Goal: Task Accomplishment & Management: Manage account settings

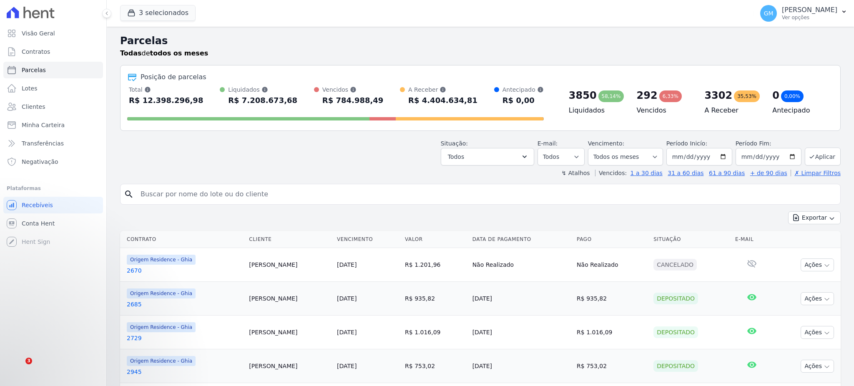
select select
click at [30, 111] on span "Clientes" at bounding box center [33, 107] width 23 height 8
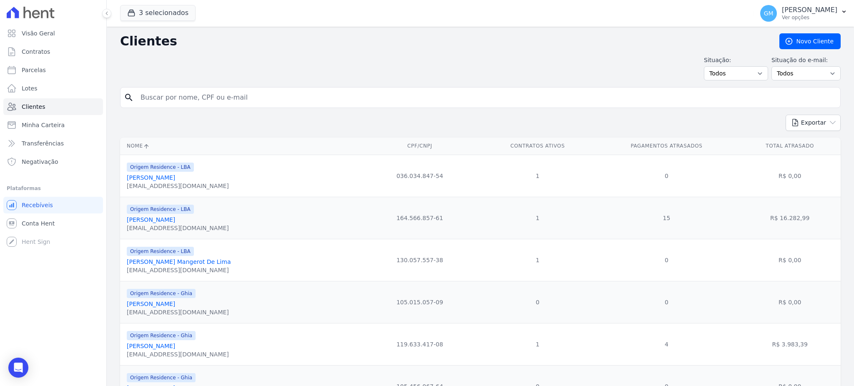
click at [214, 102] on input "search" at bounding box center [487, 97] width 702 height 17
type input "[PERSON_NAME]"
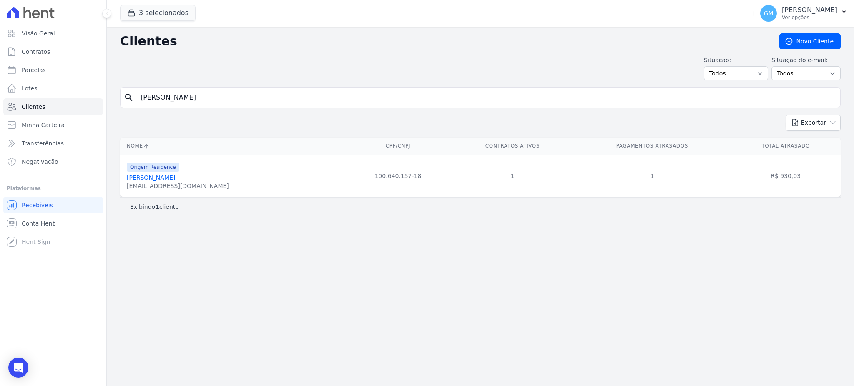
click at [175, 178] on link "[PERSON_NAME]" at bounding box center [151, 177] width 48 height 7
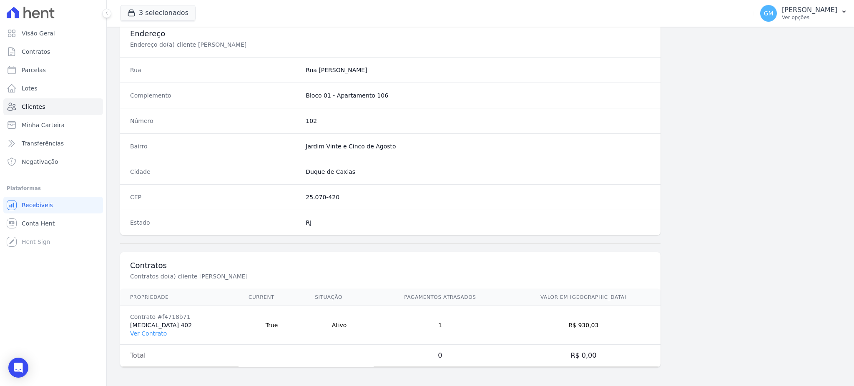
scroll to position [395, 0]
click at [156, 327] on td "Contrato #f4718b71 [MEDICAL_DATA] 402 Ver Contrato" at bounding box center [179, 324] width 118 height 39
click at [156, 329] on link "Ver Contrato" at bounding box center [148, 332] width 37 height 7
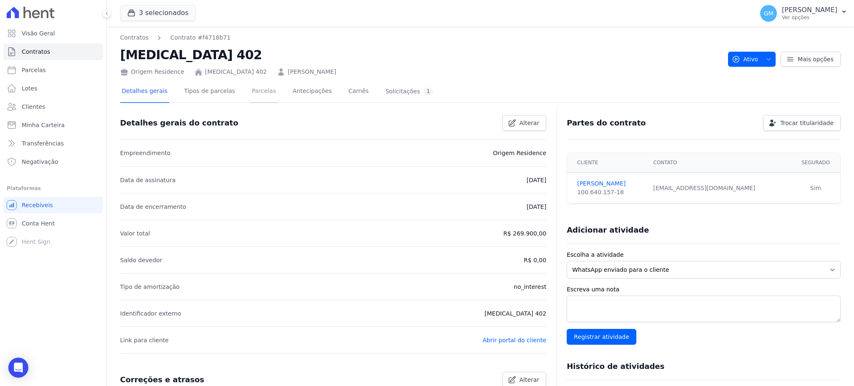
click at [251, 94] on link "Parcelas" at bounding box center [264, 92] width 28 height 22
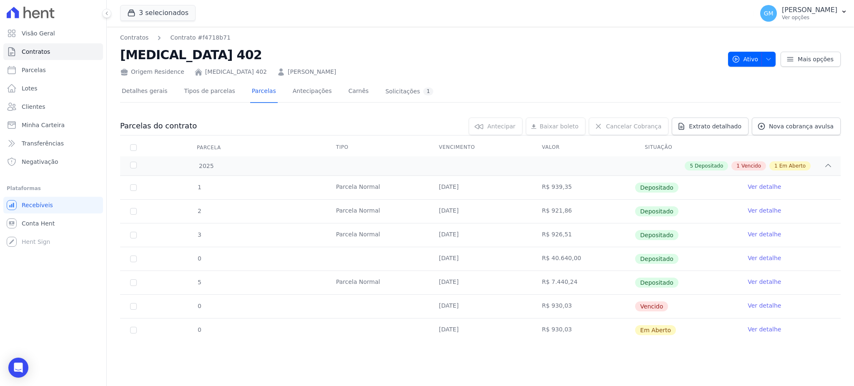
click at [754, 329] on link "Ver detalhe" at bounding box center [764, 329] width 33 height 8
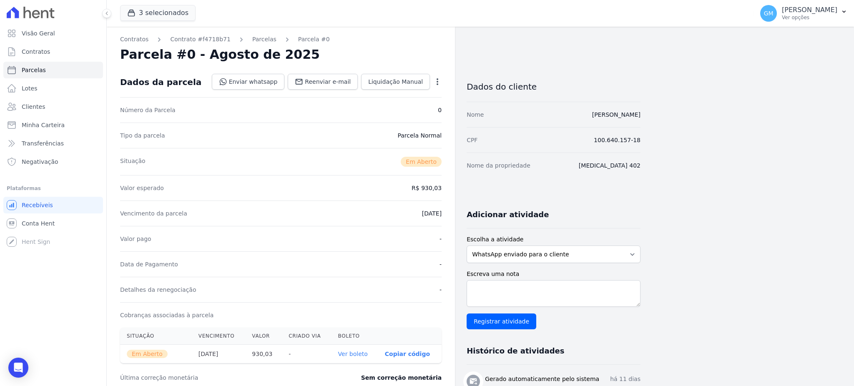
drag, startPoint x: 676, startPoint y: 116, endPoint x: 554, endPoint y: 124, distance: 122.4
click at [554, 124] on div "Contratos Contrato #f4718b71 [GEOGRAPHIC_DATA] Parcela #0 Parcela #0 - Agosto d…" at bounding box center [474, 296] width 734 height 538
copy link "[PERSON_NAME]"
click at [34, 103] on span "Clientes" at bounding box center [33, 107] width 23 height 8
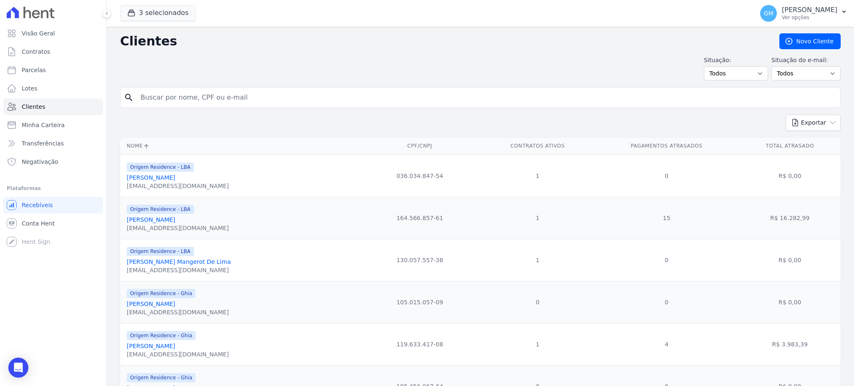
click at [182, 95] on input "search" at bounding box center [487, 97] width 702 height 17
drag, startPoint x: 196, startPoint y: 100, endPoint x: 128, endPoint y: 98, distance: 68.0
click at [128, 98] on div "search [PERSON_NAME]" at bounding box center [480, 97] width 721 height 21
type input "[PERSON_NAME]"
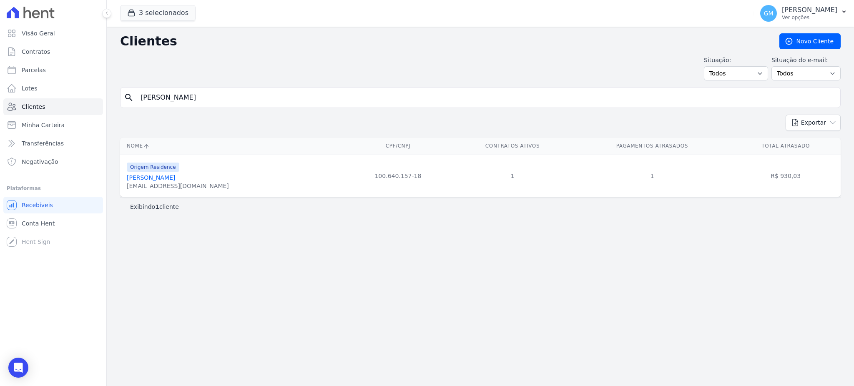
click at [175, 181] on link "[PERSON_NAME]" at bounding box center [151, 177] width 48 height 7
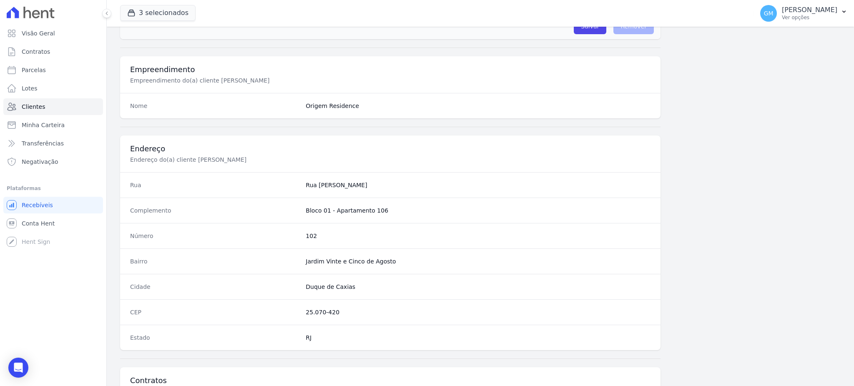
scroll to position [395, 0]
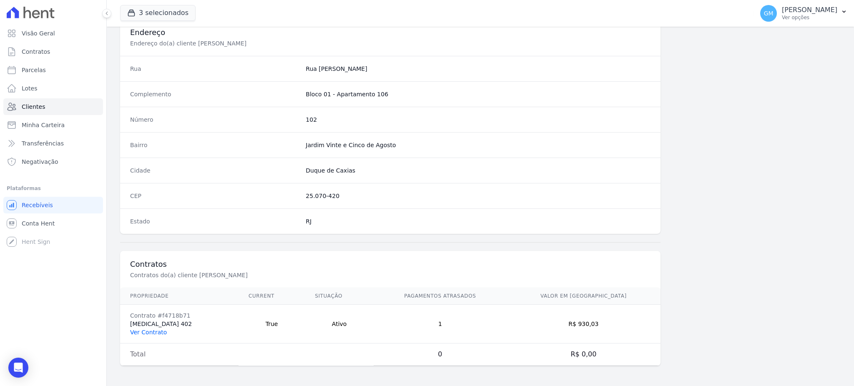
click at [160, 333] on link "Ver Contrato" at bounding box center [148, 332] width 37 height 7
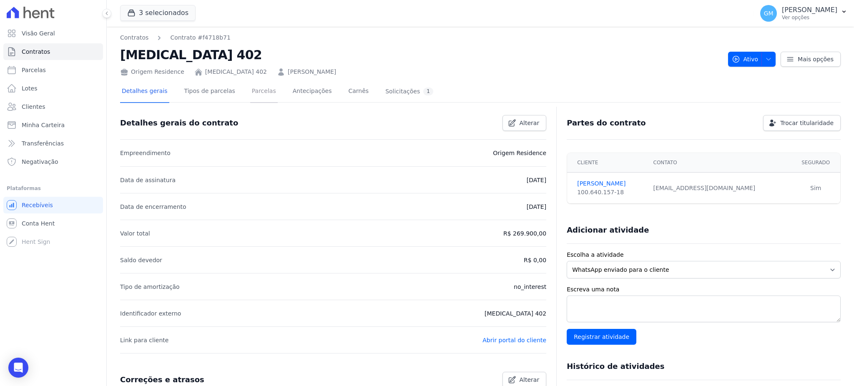
click at [253, 95] on link "Parcelas" at bounding box center [264, 92] width 28 height 22
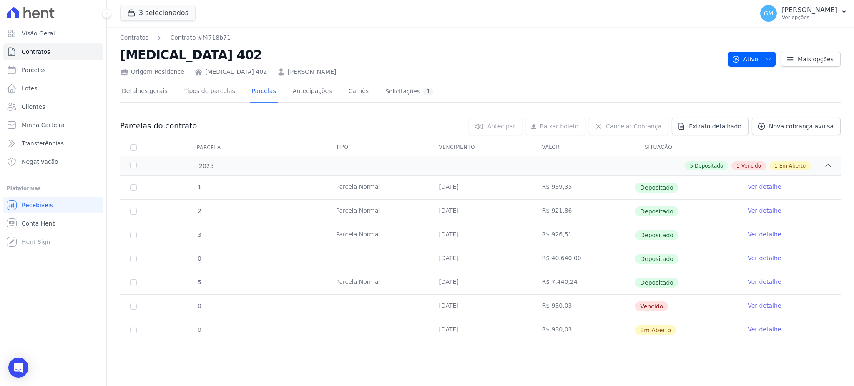
click at [624, 54] on h2 "[MEDICAL_DATA] 402" at bounding box center [420, 54] width 601 height 19
drag, startPoint x: 548, startPoint y: 327, endPoint x: 575, endPoint y: 327, distance: 26.7
click at [575, 327] on td "R$ 930,03" at bounding box center [583, 330] width 103 height 23
copy td "930,03"
click at [789, 131] on link "Nova cobrança avulsa" at bounding box center [796, 127] width 89 height 18
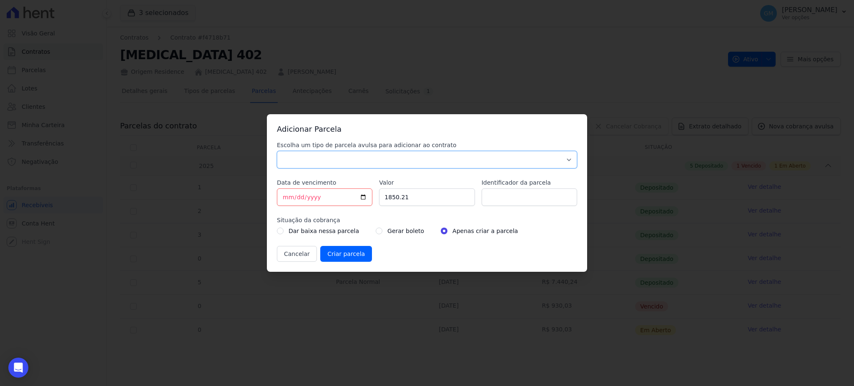
click at [375, 158] on select "Parcela Normal Sinal Caução Intercalada Chaves Pré Chaves Pós Chaves Taxas Quit…" at bounding box center [427, 160] width 300 height 18
select select "standard"
click at [277, 151] on select "Parcela Normal Sinal Caução Intercalada Chaves Pré Chaves Pós Chaves Taxas Quit…" at bounding box center [427, 160] width 300 height 18
click at [363, 197] on input "[DATE]" at bounding box center [325, 198] width 96 height 18
type input "[DATE]"
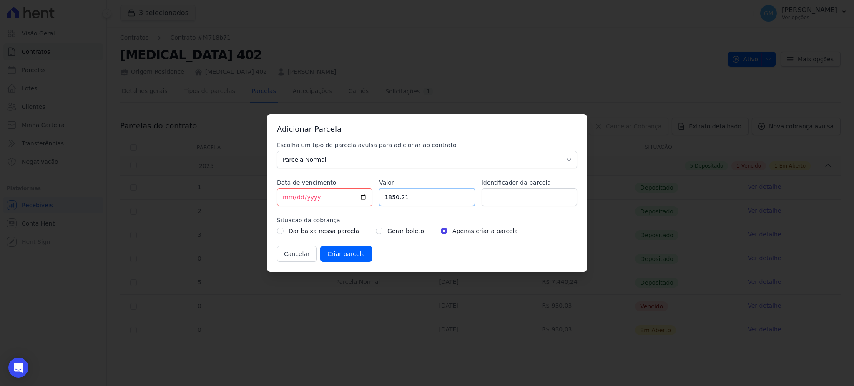
click at [375, 201] on div "Escolha um tipo de parcela avulsa para adicionar ao contrato Parcela Normal Sin…" at bounding box center [427, 201] width 300 height 121
paste input "930.03"
type input "930.03"
click at [494, 204] on input "Identificador da parcela" at bounding box center [530, 198] width 96 height 18
click at [376, 233] on input "radio" at bounding box center [379, 231] width 7 height 7
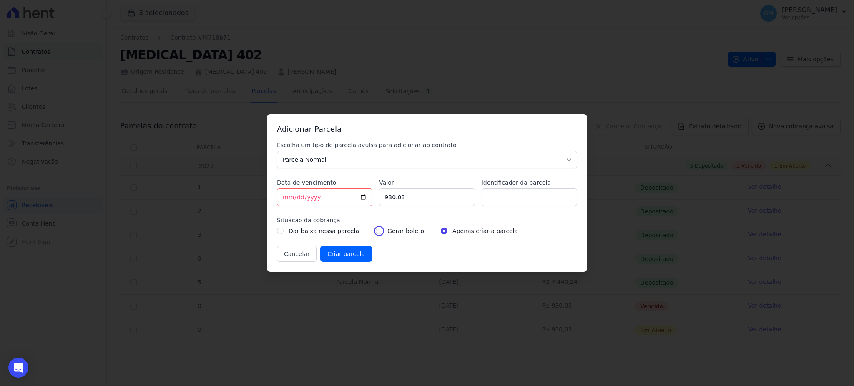
radio input "true"
click at [355, 256] on input "Criar parcela" at bounding box center [346, 254] width 52 height 16
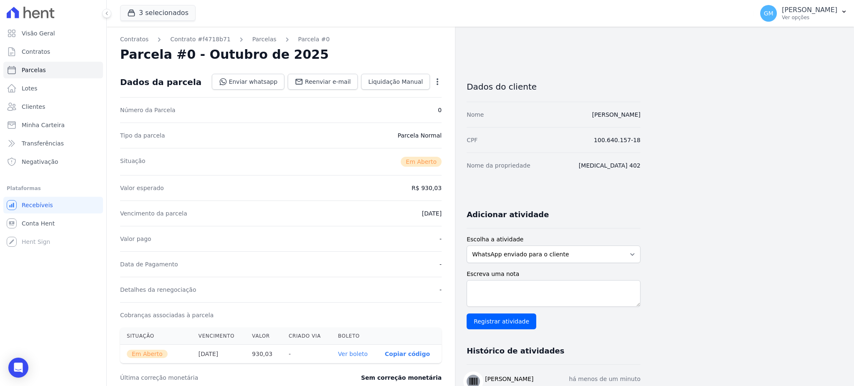
click at [352, 356] on link "Ver boleto" at bounding box center [353, 354] width 30 height 7
drag, startPoint x: 654, startPoint y: 115, endPoint x: 560, endPoint y: 117, distance: 94.7
click at [560, 117] on div "Contratos Contrato #f4718b71 [GEOGRAPHIC_DATA] Parcela #0 Parcela #0 - Outubro …" at bounding box center [474, 296] width 734 height 538
copy link "[PERSON_NAME]"
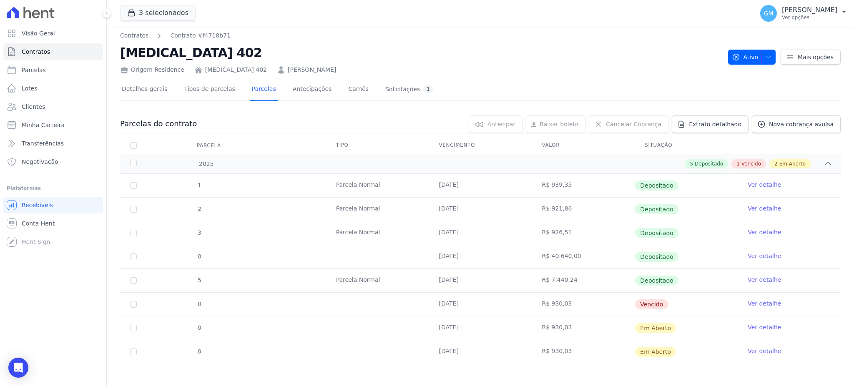
scroll to position [4, 0]
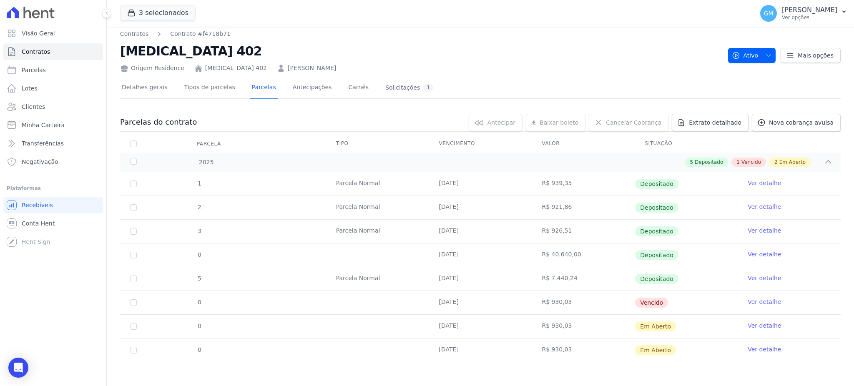
click at [763, 327] on link "Ver detalhe" at bounding box center [764, 326] width 33 height 8
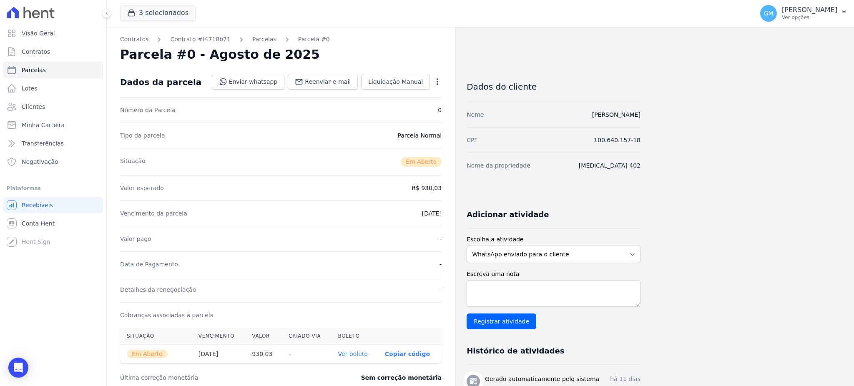
click at [438, 80] on icon "button" at bounding box center [437, 82] width 8 height 8
click at [399, 108] on link "Cancelar Cobrança" at bounding box center [401, 108] width 73 height 15
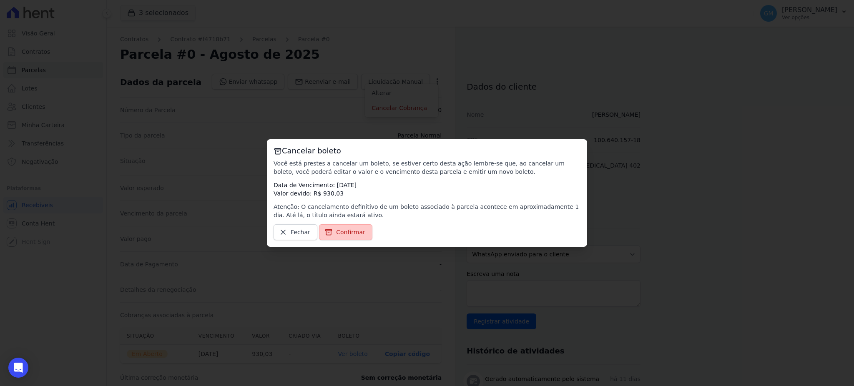
click at [346, 229] on span "Confirmar" at bounding box center [350, 232] width 29 height 8
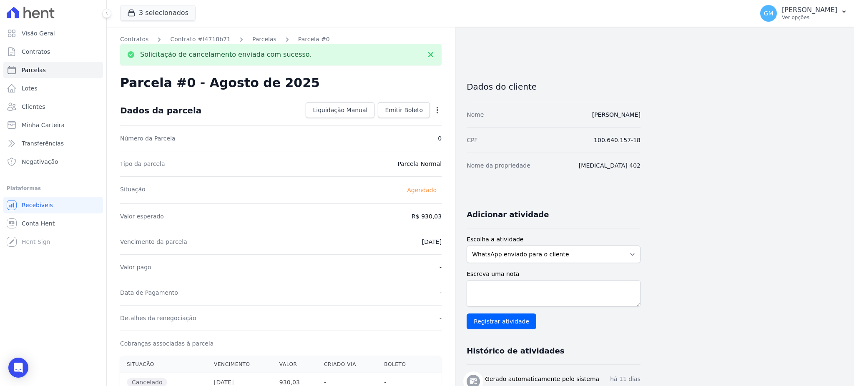
drag, startPoint x: 634, startPoint y: 118, endPoint x: 542, endPoint y: 108, distance: 92.8
click at [542, 108] on div "Contratos Contrato #f4718b71 [GEOGRAPHIC_DATA] Parcela #0 Solicitação de cancel…" at bounding box center [474, 310] width 734 height 566
copy link "[PERSON_NAME]"
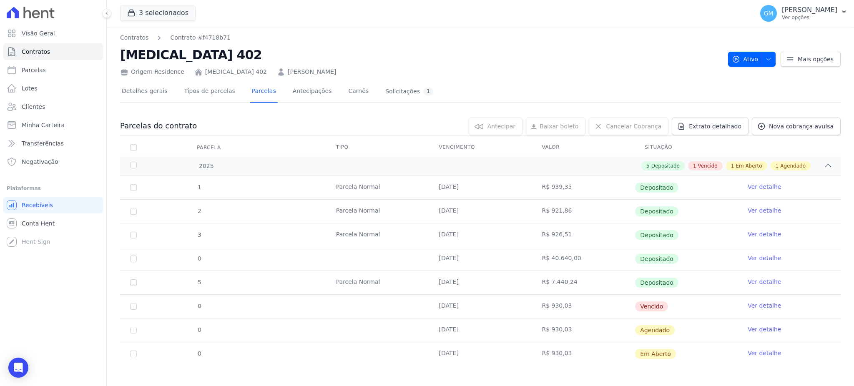
click at [748, 325] on link "Ver detalhe" at bounding box center [764, 329] width 33 height 8
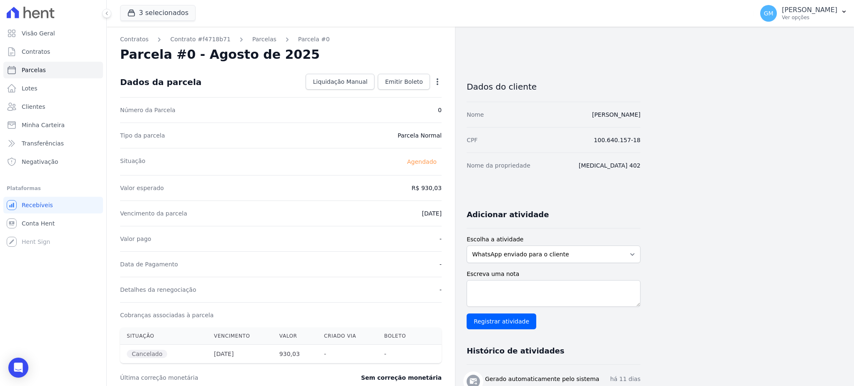
click at [440, 79] on icon "button" at bounding box center [437, 82] width 8 height 8
click at [363, 170] on div "Situação [GEOGRAPHIC_DATA]" at bounding box center [281, 161] width 322 height 27
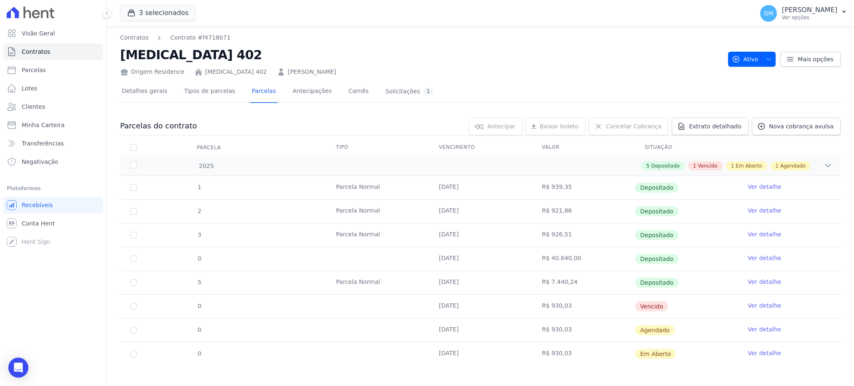
click at [758, 303] on link "Ver detalhe" at bounding box center [764, 306] width 33 height 8
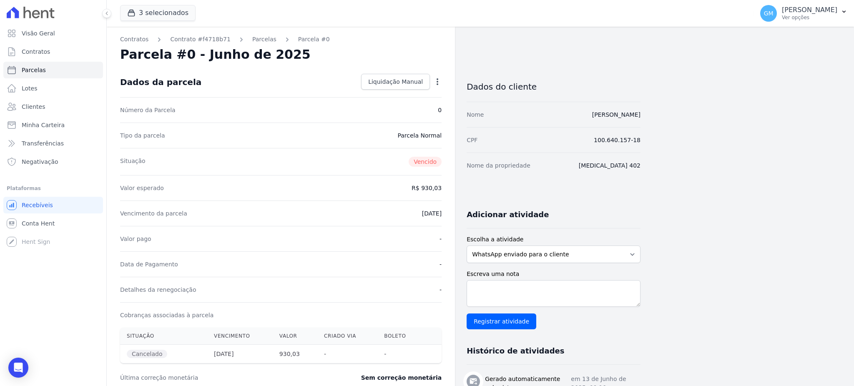
click at [436, 82] on icon "button" at bounding box center [437, 82] width 8 height 8
drag, startPoint x: 374, startPoint y: 157, endPoint x: 91, endPoint y: 27, distance: 311.7
click at [374, 157] on div "Situação [GEOGRAPHIC_DATA]" at bounding box center [281, 161] width 322 height 27
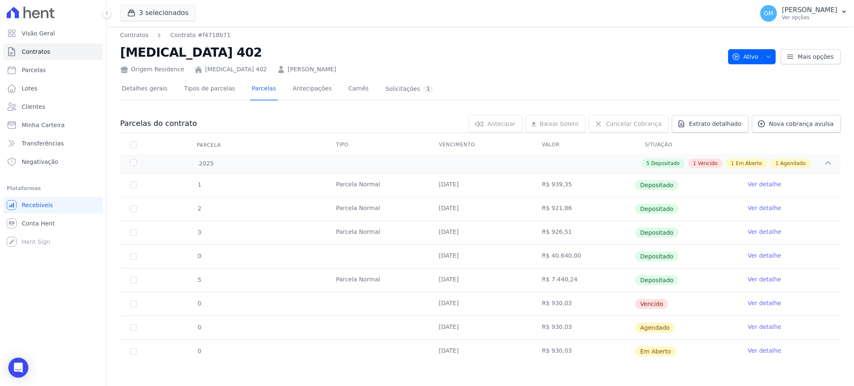
scroll to position [4, 0]
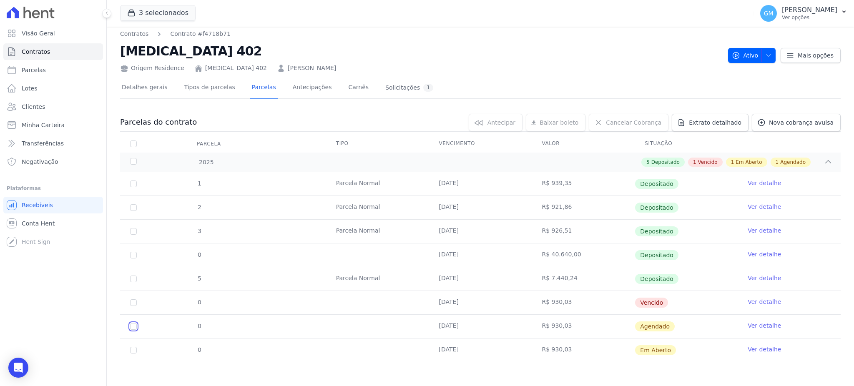
click at [130, 327] on input "checkbox" at bounding box center [133, 326] width 7 height 7
checkbox input "true"
click at [137, 306] on td "0" at bounding box center [133, 302] width 27 height 23
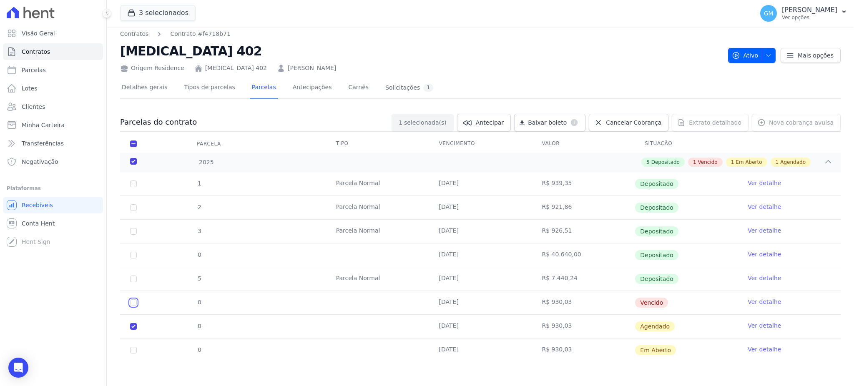
click at [131, 302] on input "checkbox" at bounding box center [133, 302] width 7 height 7
checkbox input "true"
click at [654, 130] on link "Cancelar Cobrança" at bounding box center [629, 123] width 80 height 18
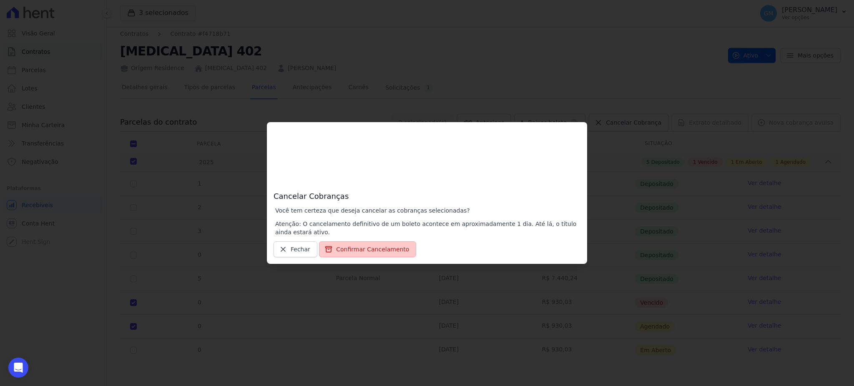
click at [356, 245] on button "Confirmar Cancelamento" at bounding box center [367, 249] width 97 height 16
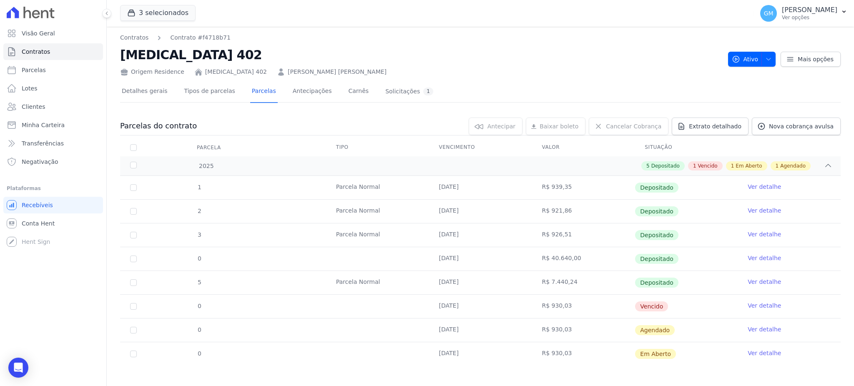
scroll to position [4, 0]
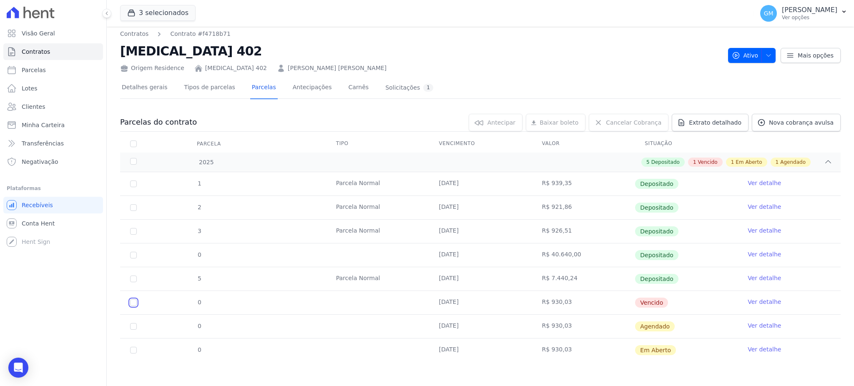
click at [134, 301] on input "checkbox" at bounding box center [133, 302] width 7 height 7
checkbox input "true"
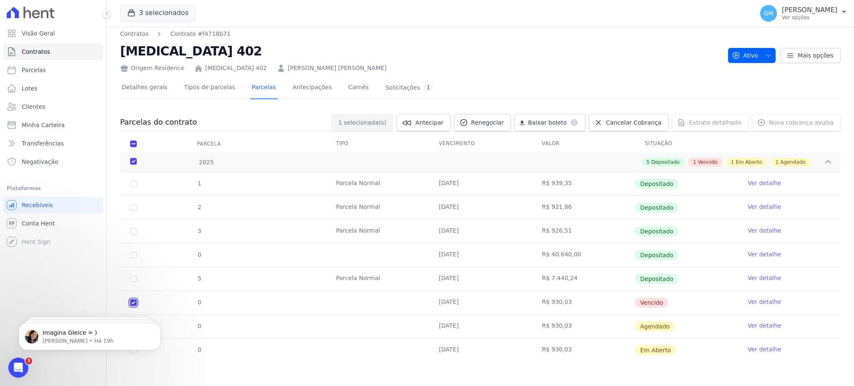
scroll to position [0, 0]
click at [624, 120] on span "Cancelar Cobrança" at bounding box center [633, 122] width 55 height 8
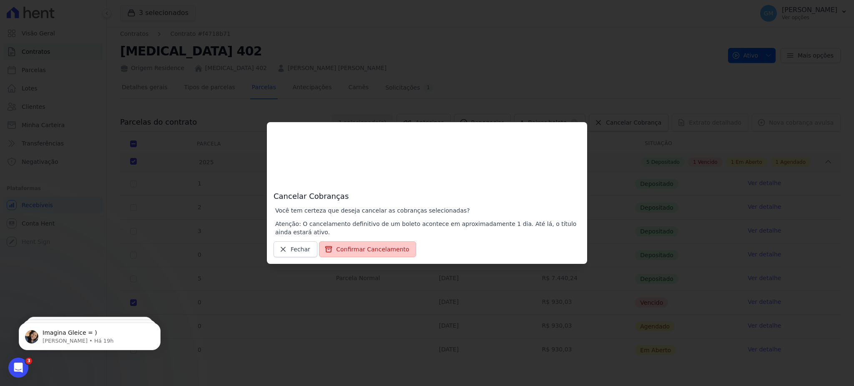
click at [337, 244] on button "Confirmar Cancelamento" at bounding box center [367, 249] width 97 height 16
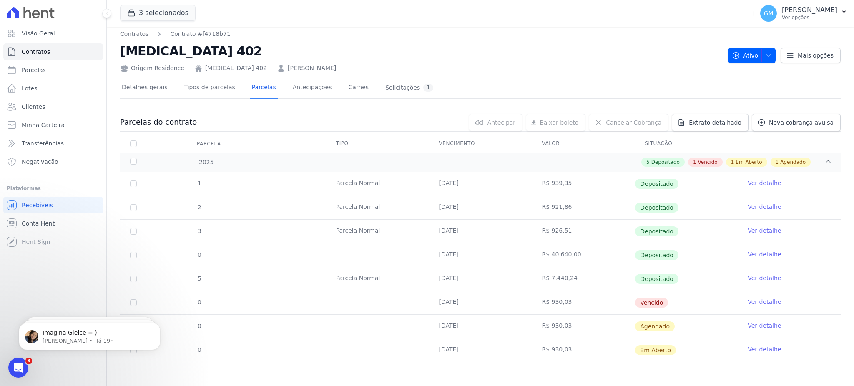
click at [739, 302] on td "Ver detalhe" at bounding box center [789, 302] width 103 height 23
click at [748, 301] on link "Ver detalhe" at bounding box center [764, 302] width 33 height 8
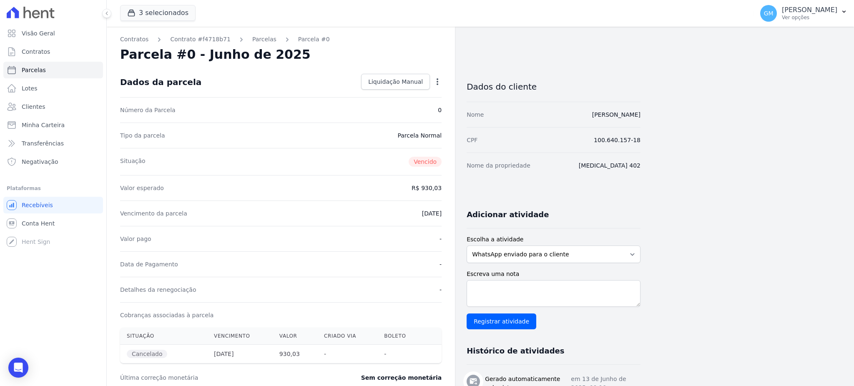
drag, startPoint x: 531, startPoint y: 103, endPoint x: 643, endPoint y: 125, distance: 113.9
click at [643, 125] on div "Contratos Contrato #f4718b71 Parcelas Parcela #0 Parcela #0 - Junho de 2025 Dad…" at bounding box center [474, 315] width 734 height 577
copy link "[PERSON_NAME]"
click at [20, 367] on icon "Open Intercom Messenger" at bounding box center [18, 367] width 10 height 11
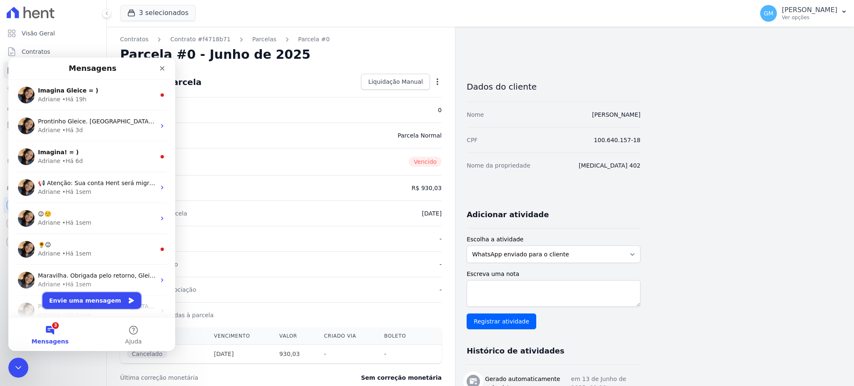
click at [82, 297] on button "Envie uma mensagem" at bounding box center [92, 300] width 99 height 17
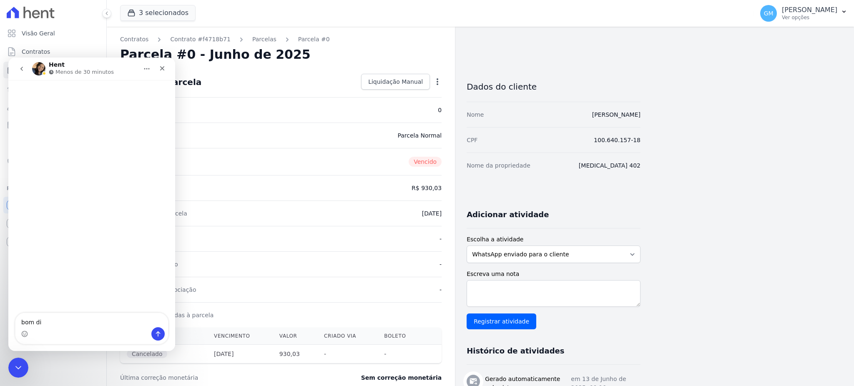
type textarea "bom dia"
type textarea "p"
type textarea "por favor, descartar parcelas:"
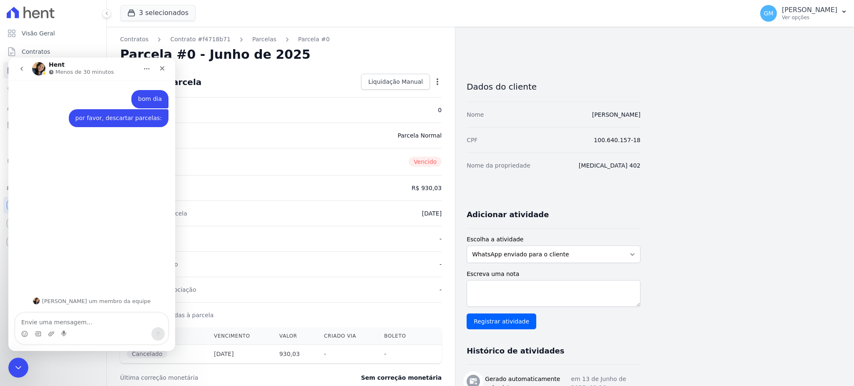
type textarea "[PERSON_NAME]"
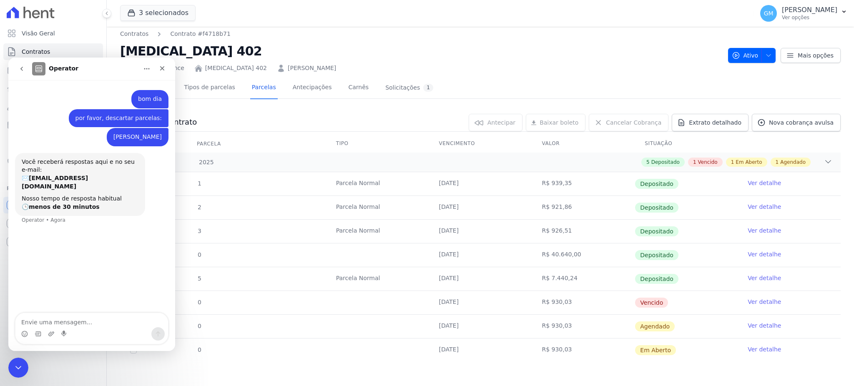
drag, startPoint x: 438, startPoint y: 300, endPoint x: 678, endPoint y: 318, distance: 241.3
click at [678, 318] on tbody "1 Parcela Normal 04/02/2025 R$ 939,35 Depositado Ver detalhe 2 Parcela Normal 1…" at bounding box center [480, 267] width 721 height 190
click at [671, 305] on td "Vencido" at bounding box center [686, 302] width 103 height 23
drag, startPoint x: 463, startPoint y: 303, endPoint x: 667, endPoint y: 302, distance: 203.9
click at [667, 302] on tr "0 10/06/2025 R$ 930,03 Vencido Ver detalhe" at bounding box center [480, 303] width 721 height 24
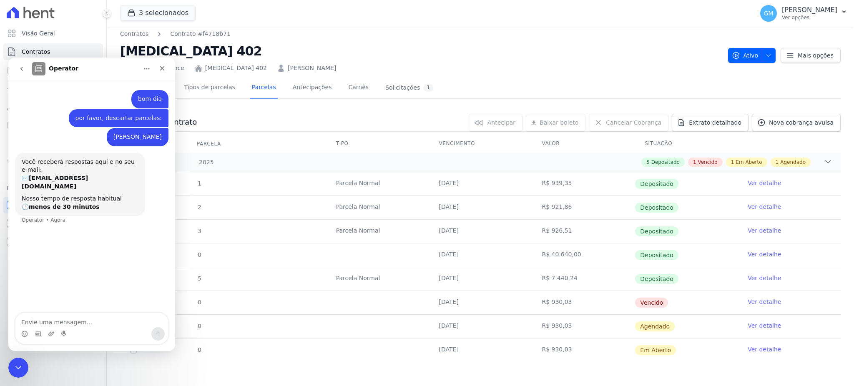
copy tr "10/06/2025 R$ 930,03 Vencido"
click at [126, 320] on textarea "Envie uma mensagem..." at bounding box center [91, 320] width 153 height 14
type textarea "10/06/2025 R$ 930,03 Vencido"
drag, startPoint x: 435, startPoint y: 327, endPoint x: 674, endPoint y: 325, distance: 239.0
click at [674, 325] on tr "0 31/08/2025 R$ 930,03 Agendado Ver detalhe" at bounding box center [480, 326] width 721 height 24
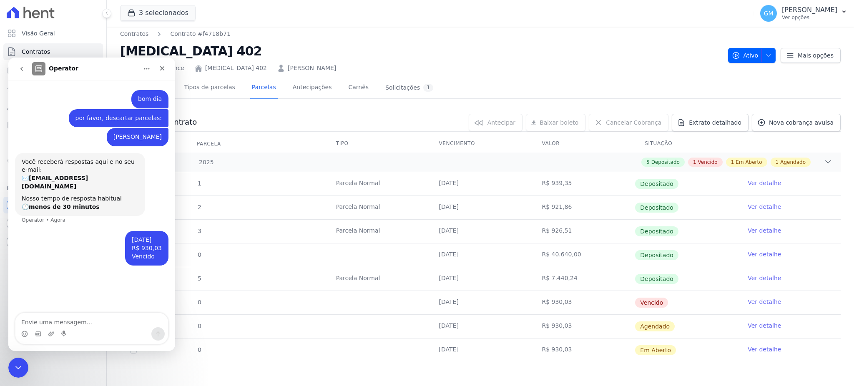
copy tr "31/08/2025 R$ 930,03 Agendado"
click at [95, 323] on textarea "Envie uma mensagem..." at bounding box center [91, 320] width 153 height 14
type textarea "31/08/2025 R$ 930,03 Agendado"
drag, startPoint x: 15, startPoint y: 371, endPoint x: 253, endPoint y: 726, distance: 426.8
click at [15, 372] on div "Encerramento do Messenger da Intercom" at bounding box center [17, 367] width 20 height 20
